Goal: Navigation & Orientation: Find specific page/section

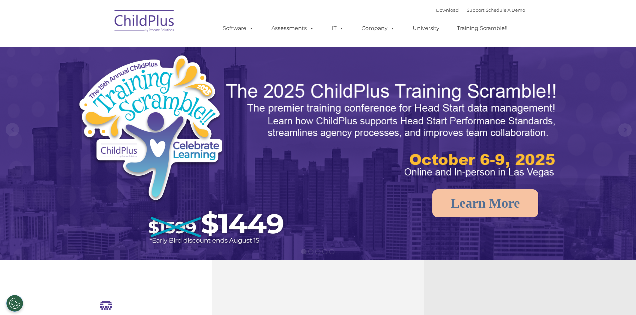
select select "MEDIUM"
click at [436, 9] on link "Download" at bounding box center [447, 9] width 23 height 5
